Goal: Information Seeking & Learning: Learn about a topic

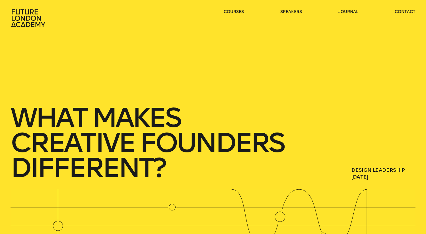
click at [40, 19] on icon at bounding box center [28, 18] width 34 height 18
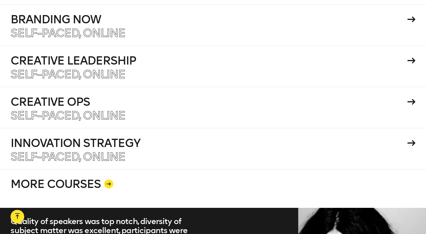
scroll to position [1010, 0]
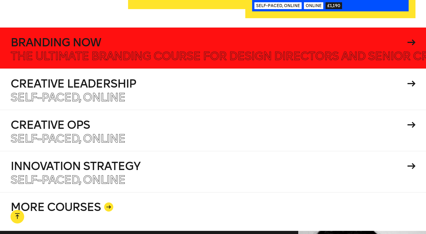
click at [285, 37] on h4 "Branding Now" at bounding box center [208, 42] width 395 height 11
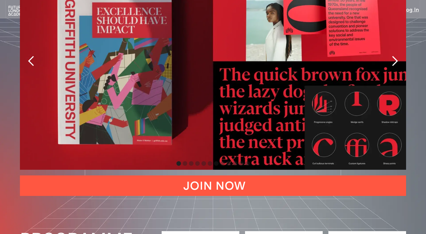
scroll to position [1246, 0]
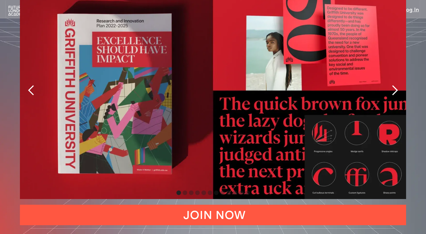
click at [397, 85] on div "next slide" at bounding box center [394, 90] width 11 height 11
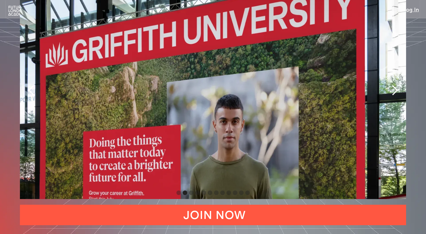
click at [397, 85] on div "next slide" at bounding box center [394, 90] width 11 height 11
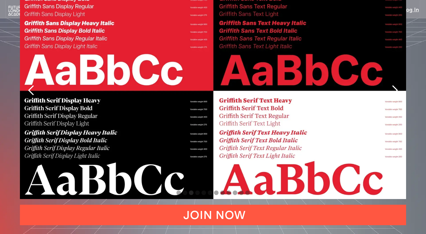
click at [397, 85] on div "next slide" at bounding box center [394, 90] width 11 height 11
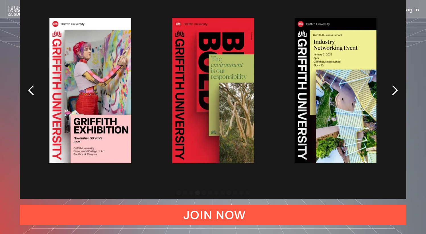
click at [397, 85] on div "next slide" at bounding box center [394, 90] width 11 height 11
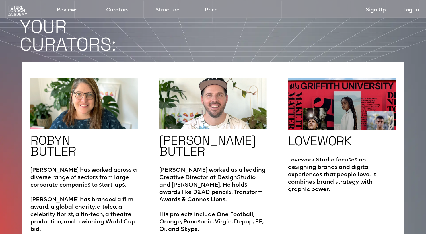
scroll to position [0, 0]
